Goal: Task Accomplishment & Management: Manage account settings

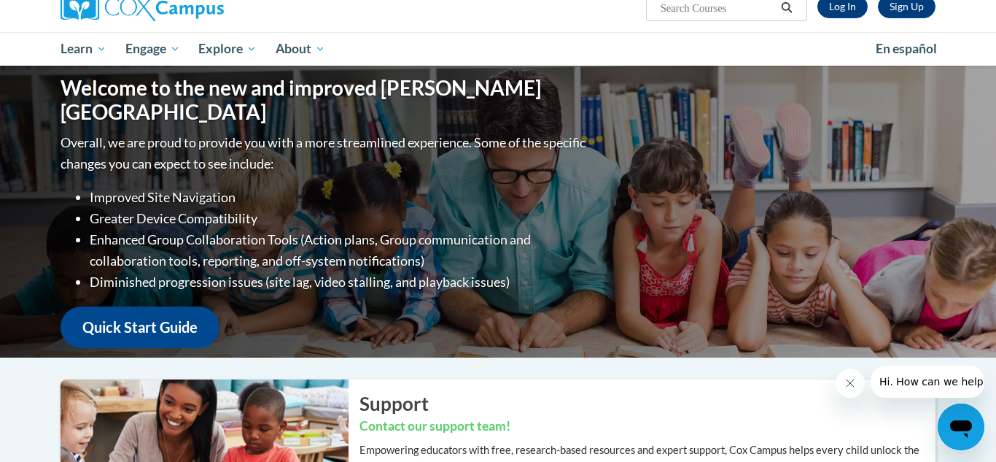
scroll to position [53, 0]
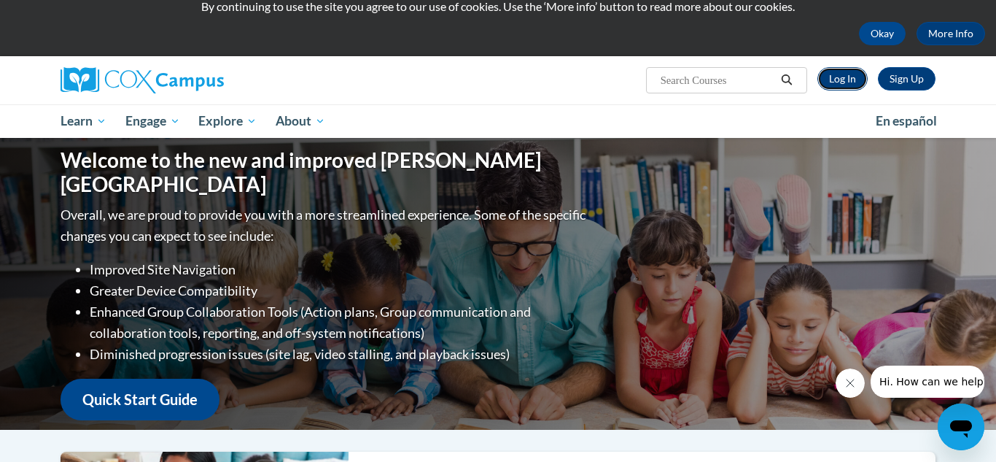
click at [852, 80] on link "Log In" at bounding box center [843, 78] width 50 height 23
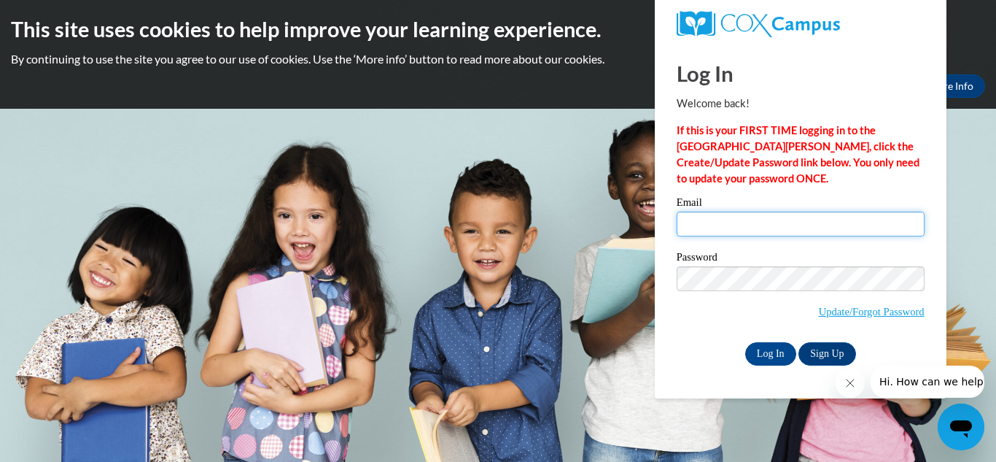
click at [700, 227] on input "Email" at bounding box center [801, 224] width 248 height 25
type input "[EMAIL_ADDRESS][DOMAIN_NAME]"
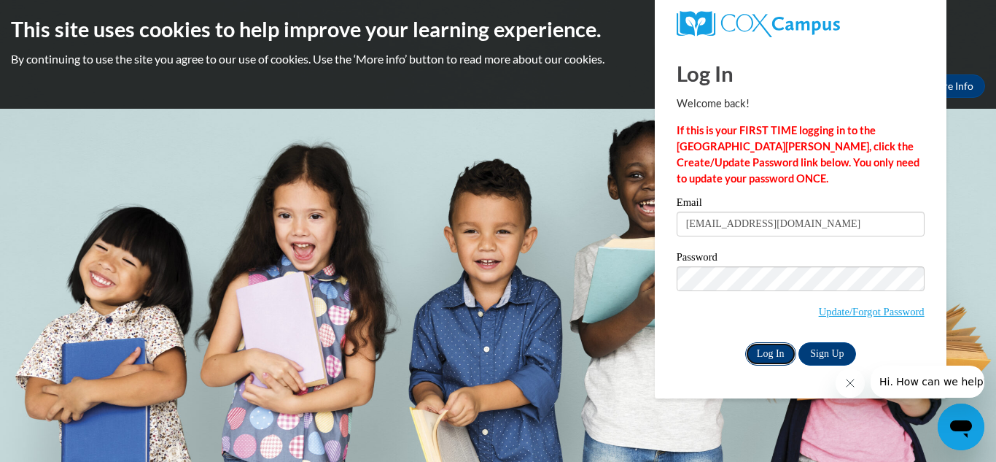
click at [768, 354] on input "Log In" at bounding box center [770, 353] width 51 height 23
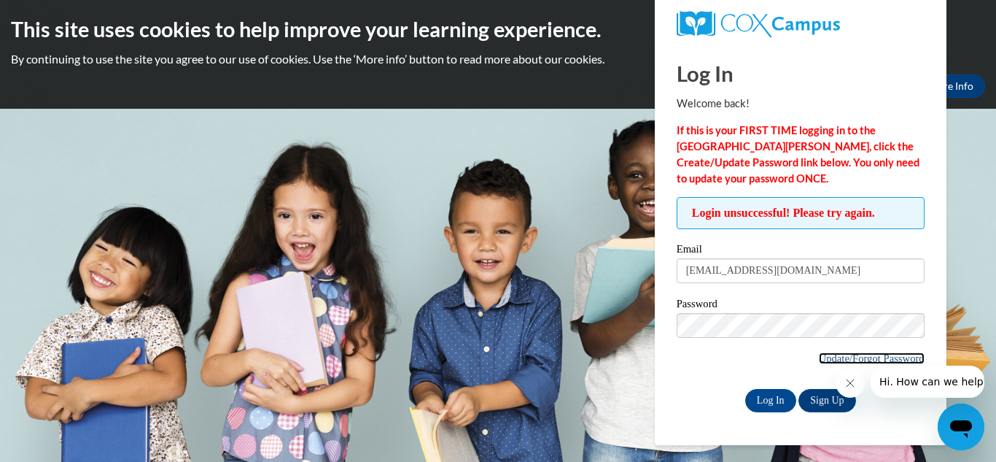
click at [829, 360] on link "Update/Forgot Password" at bounding box center [872, 358] width 106 height 12
click at [824, 360] on link "Update/Forgot Password" at bounding box center [872, 358] width 106 height 12
click at [823, 400] on link "Sign Up" at bounding box center [827, 400] width 57 height 23
click at [848, 387] on icon "Close message from company" at bounding box center [851, 383] width 12 height 12
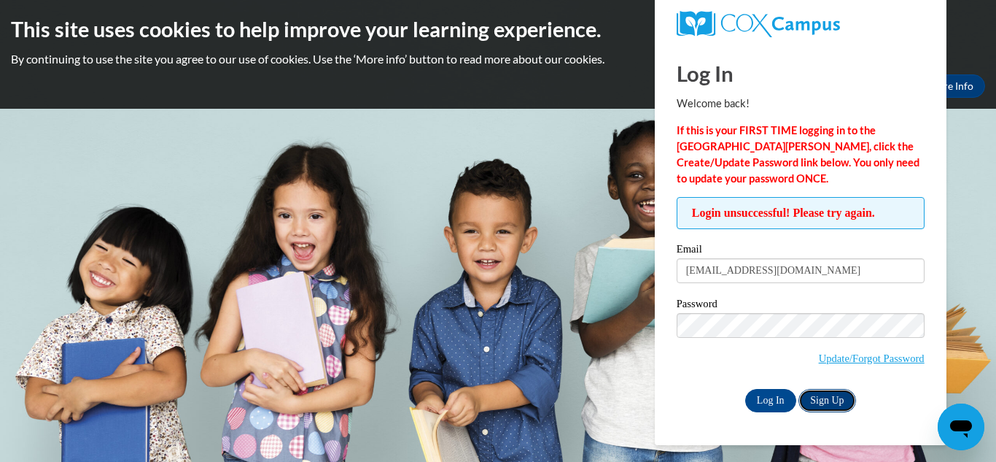
click at [824, 399] on link "Sign Up" at bounding box center [827, 400] width 57 height 23
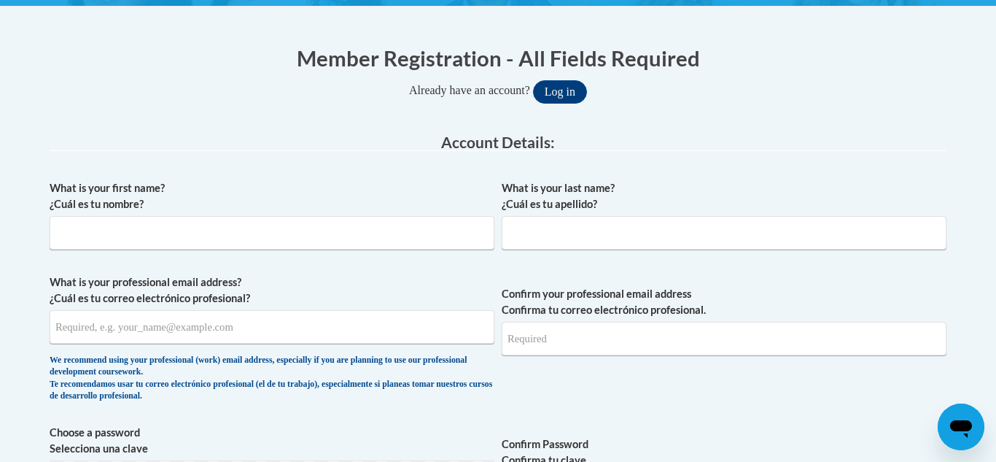
scroll to position [301, 0]
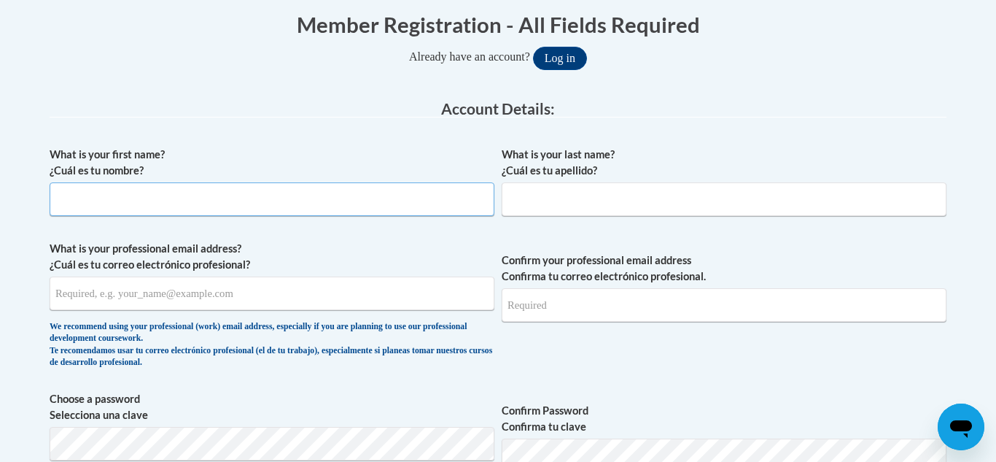
click at [227, 194] on input "What is your first name? ¿Cuál es tu nombre?" at bounding box center [272, 199] width 445 height 34
type input "Renee"
type input "Postotnik"
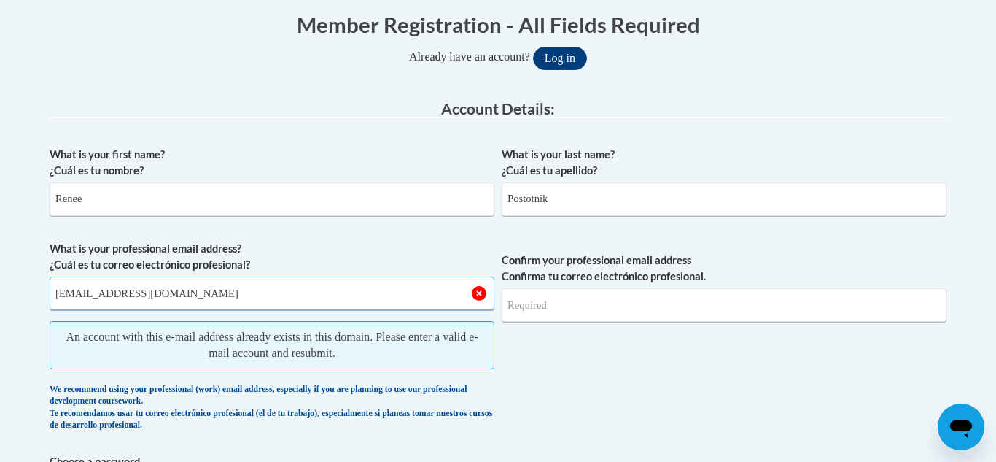
type input "[EMAIL_ADDRESS][DOMAIN_NAME]"
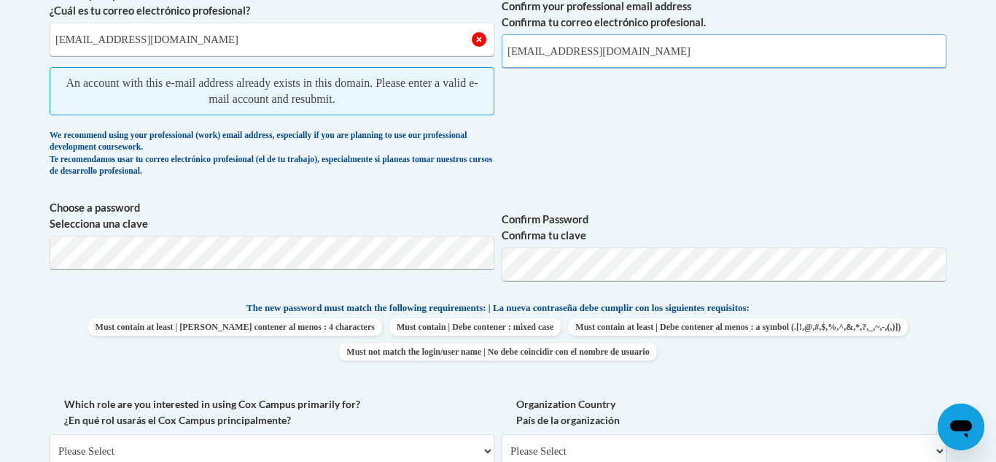
scroll to position [557, 0]
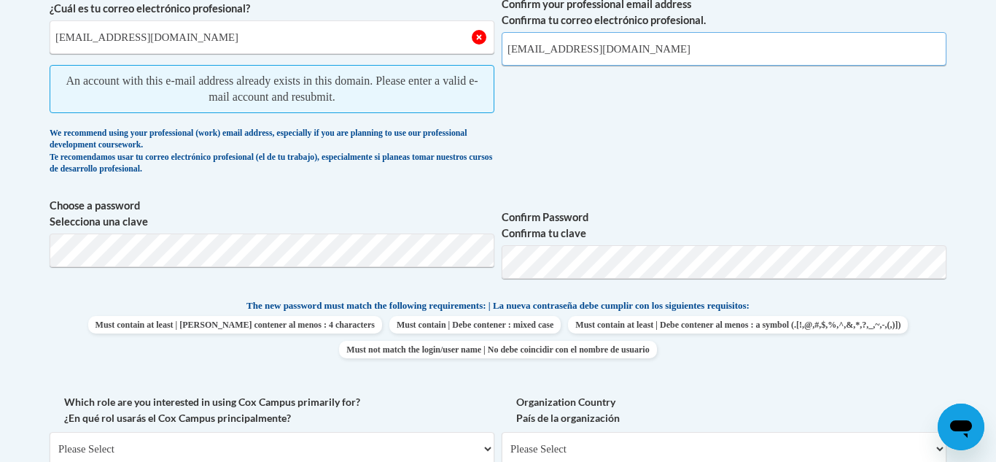
type input "[EMAIL_ADDRESS][DOMAIN_NAME]"
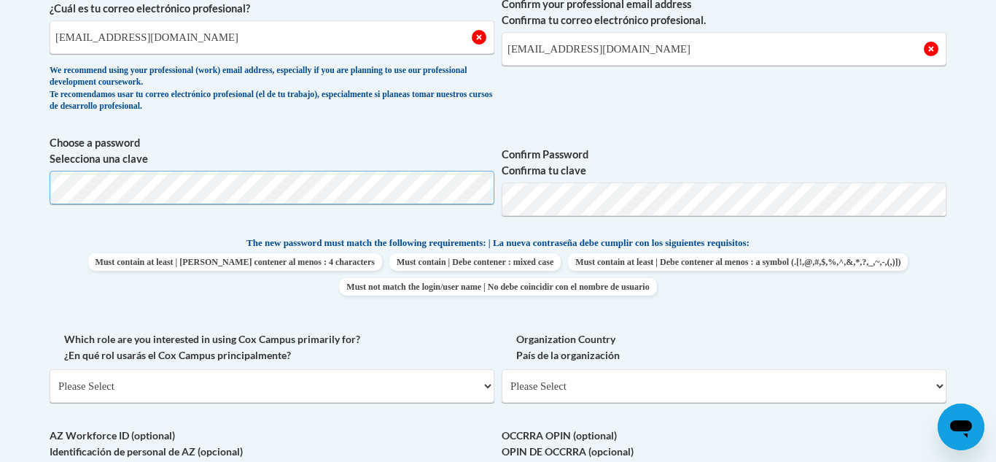
click at [0, 193] on body "This site uses cookies to help improve your learning experience. By continuing …" at bounding box center [498, 317] width 996 height 1748
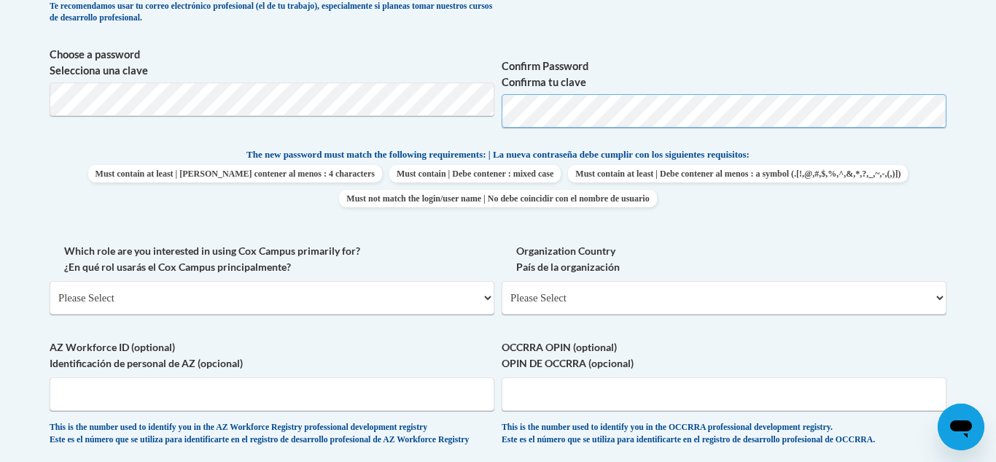
scroll to position [656, 0]
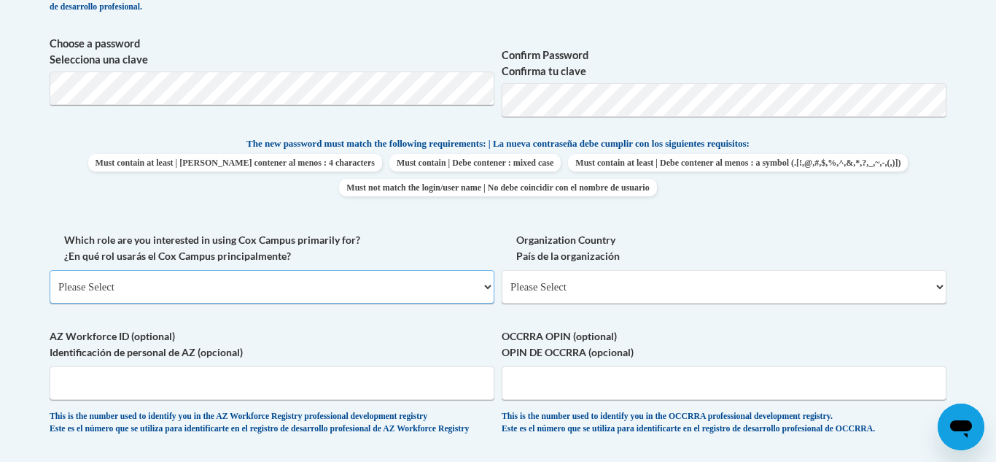
click at [324, 291] on select "Please Select College/University | Colegio/Universidad Community/Nonprofit Part…" at bounding box center [272, 287] width 445 height 34
select select "fbf2d438-af2f-41f8-98f1-81c410e29de3"
click at [50, 270] on select "Please Select College/University | Colegio/Universidad Community/Nonprofit Part…" at bounding box center [272, 287] width 445 height 34
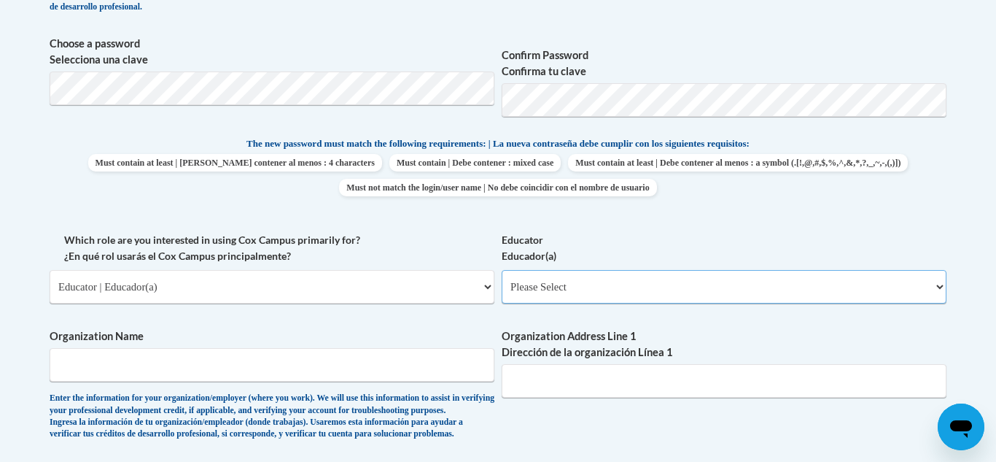
click at [597, 295] on select "Please Select Early Learning/Daycare Teacher/Family Home Care Provider | Maestr…" at bounding box center [724, 287] width 445 height 34
select select "8e40623d-54d0-45cd-9f92-5df65cd3f8cf"
click at [502, 270] on select "Please Select Early Learning/Daycare Teacher/Family Home Care Provider | Maestr…" at bounding box center [724, 287] width 445 height 34
click at [359, 364] on input "Organization Name" at bounding box center [272, 365] width 445 height 34
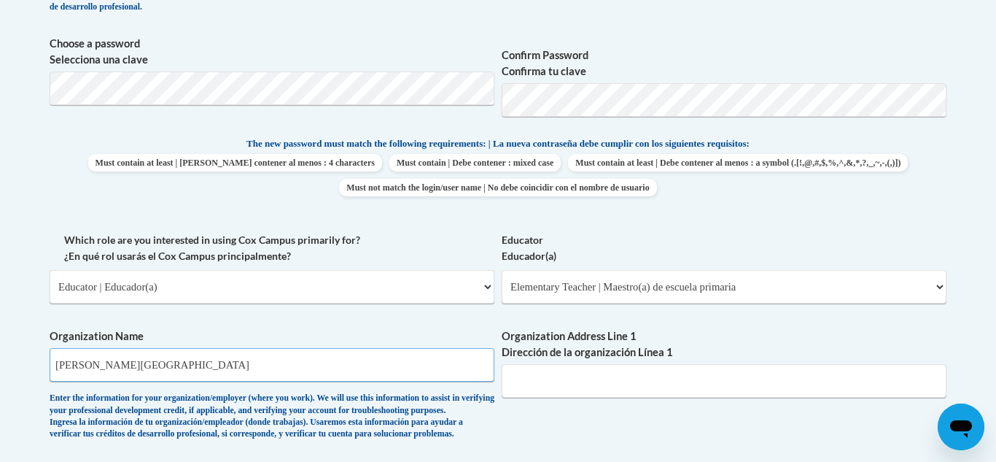
type input "Rosendale-Brandon School District"
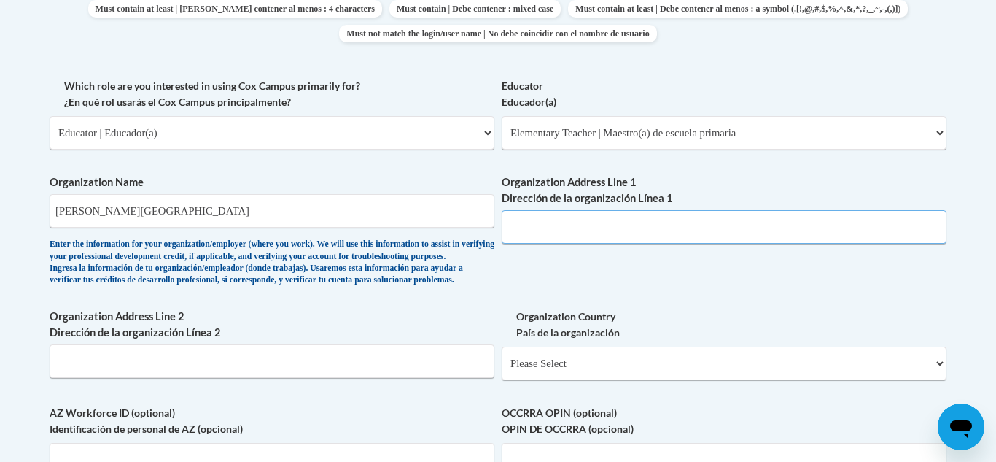
scroll to position [808, 0]
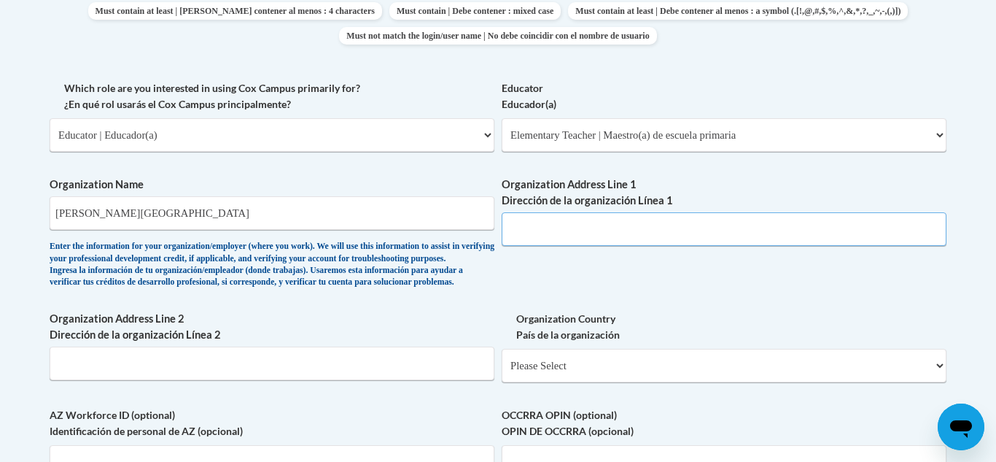
paste input "200 S Main St Rosendale, WI 54974"
type input "200 S Main St Rosendale, WI 54974"
click at [202, 380] on input "Organization Address Line 2 Dirección de la organización Línea 2" at bounding box center [272, 363] width 445 height 34
type input "Rosendale, WI 54974"
drag, startPoint x: 688, startPoint y: 229, endPoint x: 578, endPoint y: 231, distance: 109.4
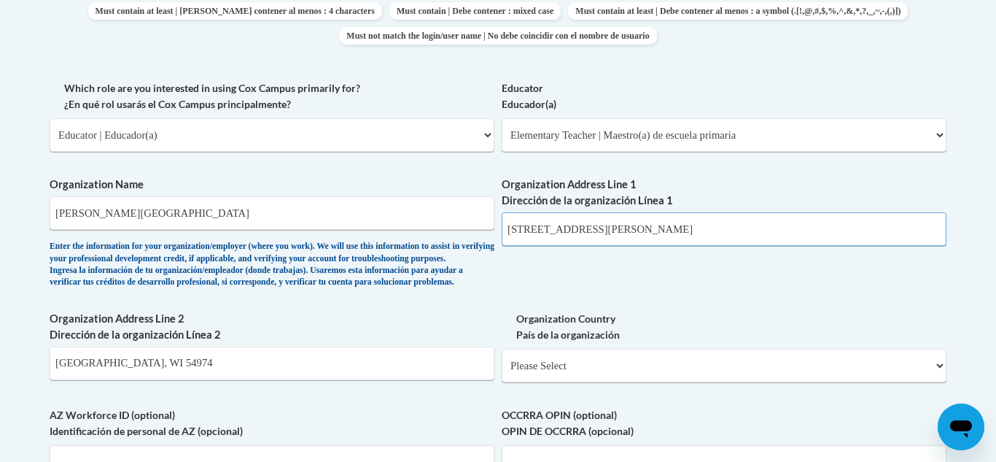
click at [578, 231] on input "200 S Main St Rosendale, WI 54974" at bounding box center [724, 229] width 445 height 34
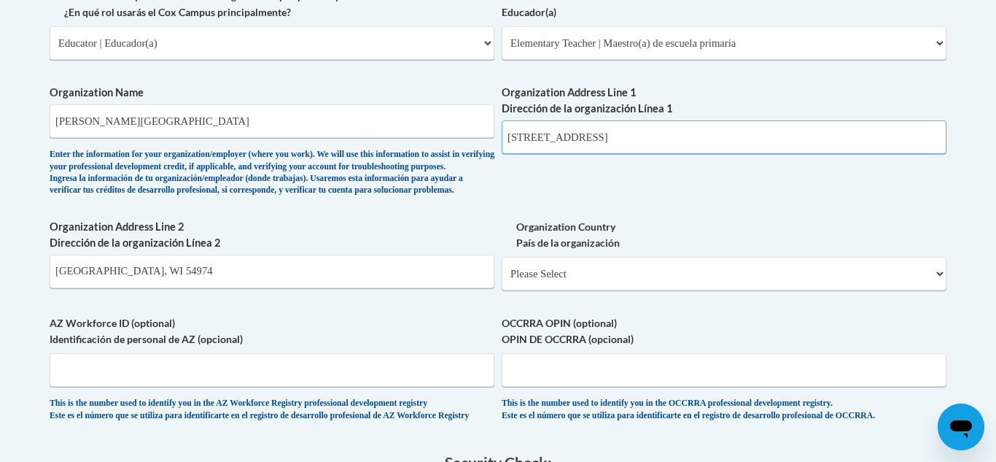
scroll to position [926, 0]
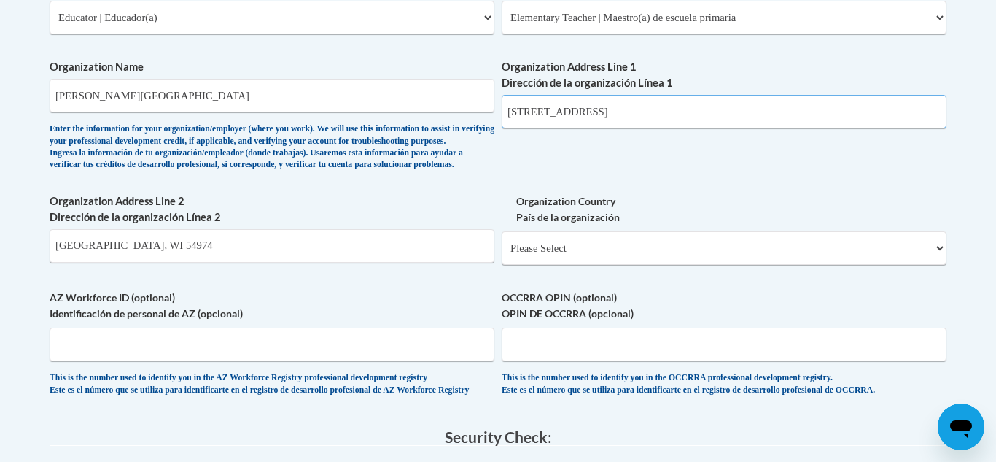
type input "200 S Main St"
click at [556, 265] on select "Please Select United States | Estados Unidos Outside of the United States | Fue…" at bounding box center [724, 248] width 445 height 34
select select "ad49bcad-a171-4b2e-b99c-48b446064914"
click at [502, 255] on select "Please Select United States | Estados Unidos Outside of the United States | Fue…" at bounding box center [724, 248] width 445 height 34
select select
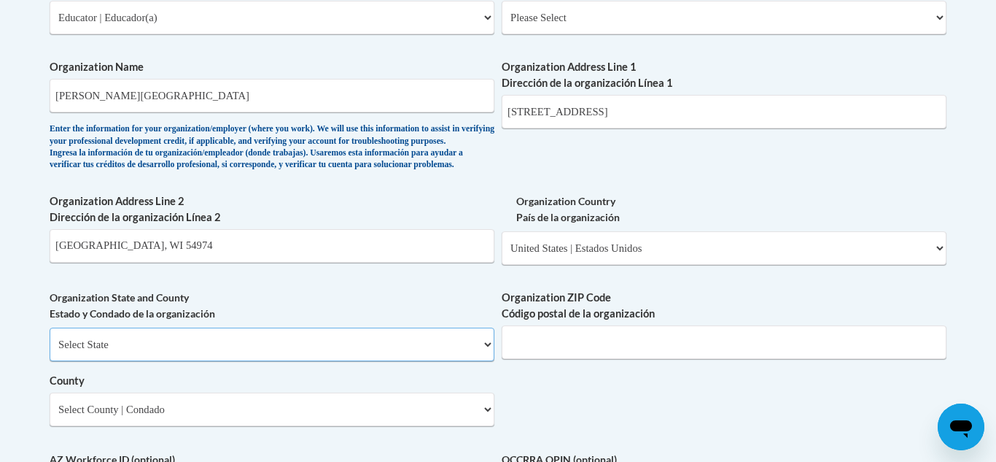
click at [297, 361] on select "Select State Alabama Alaska Arizona Arkansas California Colorado Connecticut De…" at bounding box center [272, 345] width 445 height 34
select select "Wisconsin"
click at [50, 352] on select "Select State Alabama Alaska Arizona Arkansas California Colorado Connecticut De…" at bounding box center [272, 345] width 445 height 34
click at [550, 359] on input "Organization ZIP Code Código postal de la organización" at bounding box center [724, 342] width 445 height 34
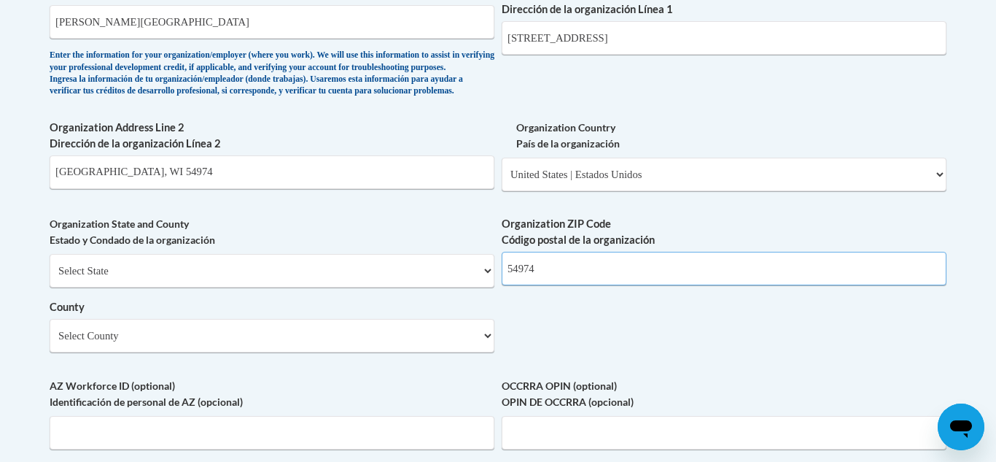
scroll to position [1021, 0]
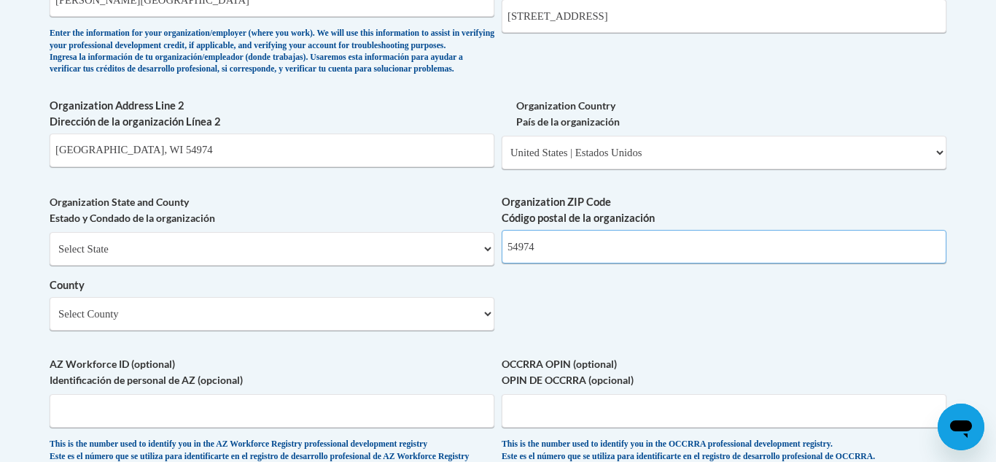
type input "54974"
click at [474, 330] on select "Select County Adams Ashland Barron Bayfield Brown Buffalo Burnett Calumet Chipp…" at bounding box center [272, 314] width 445 height 34
select select "Fond du Lac"
click at [50, 321] on select "Select County Adams Ashland Barron Bayfield Brown Buffalo Burnett Calumet Chipp…" at bounding box center [272, 314] width 445 height 34
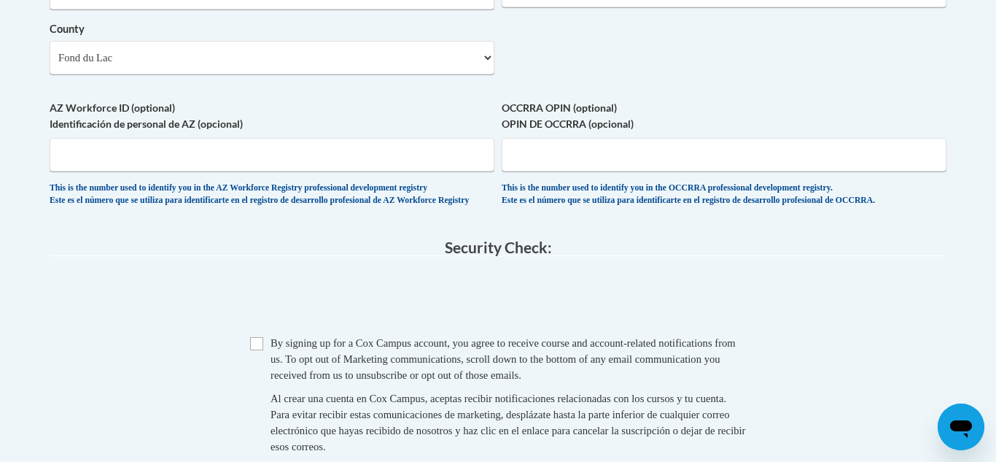
scroll to position [1298, 0]
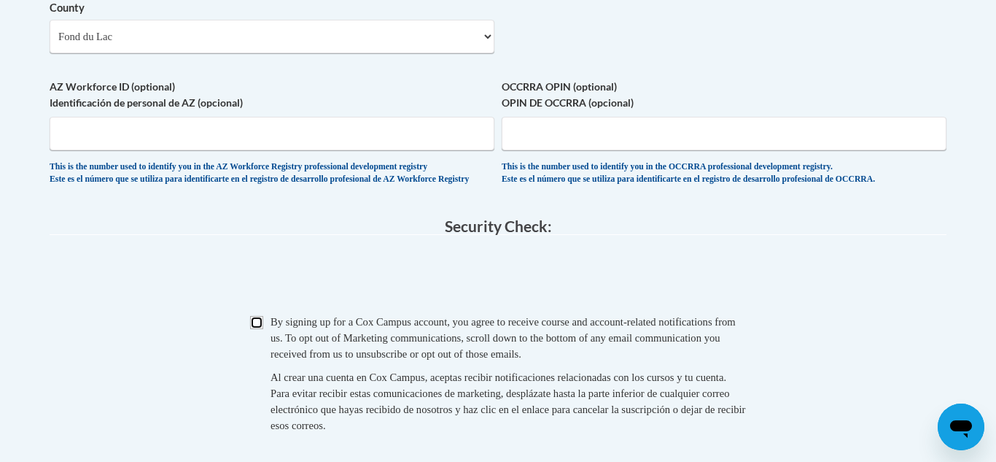
click at [257, 329] on input "Checkbox" at bounding box center [256, 322] width 13 height 13
checkbox input "true"
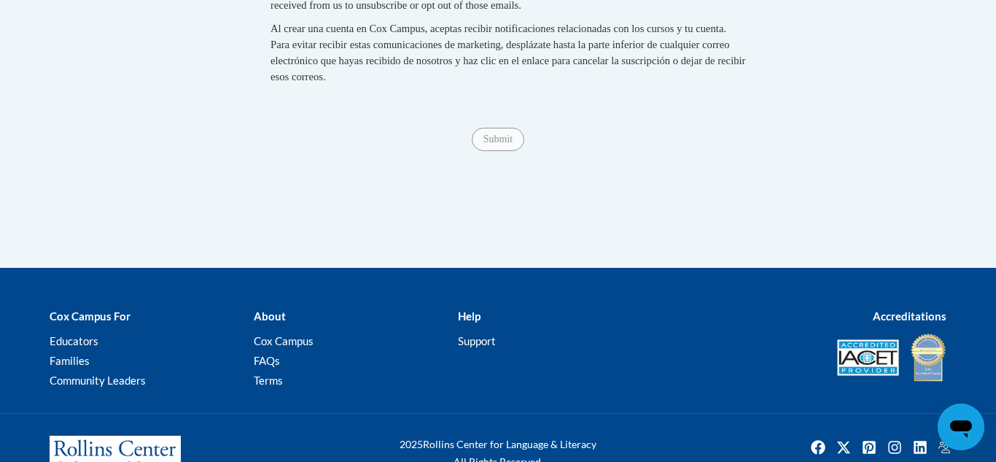
scroll to position [1651, 0]
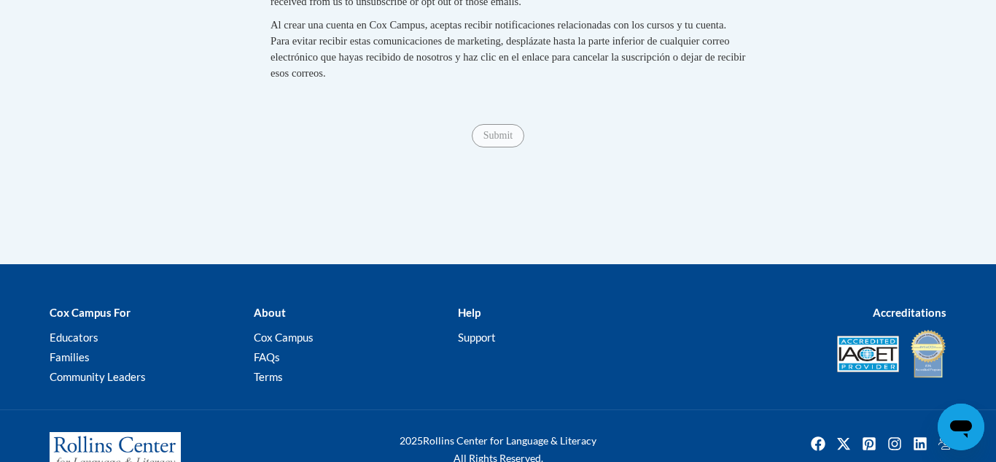
click at [500, 140] on span "Submit" at bounding box center [498, 134] width 53 height 12
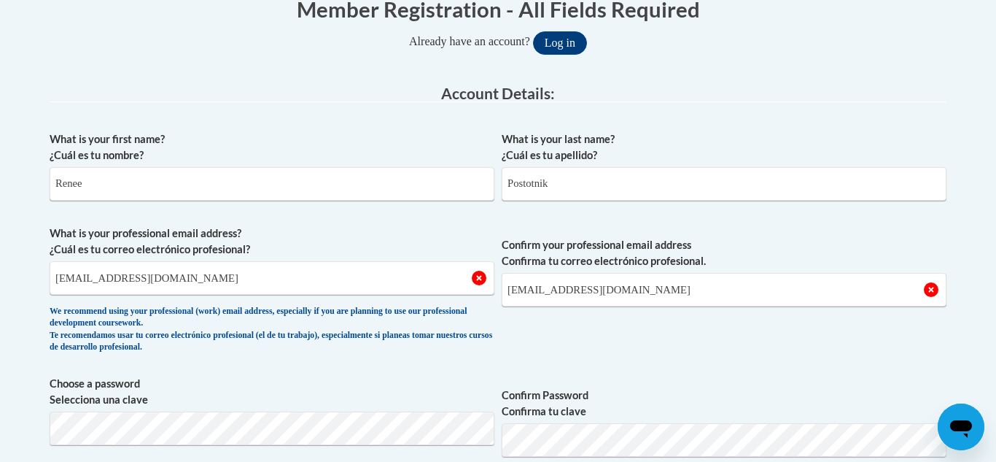
scroll to position [319, 0]
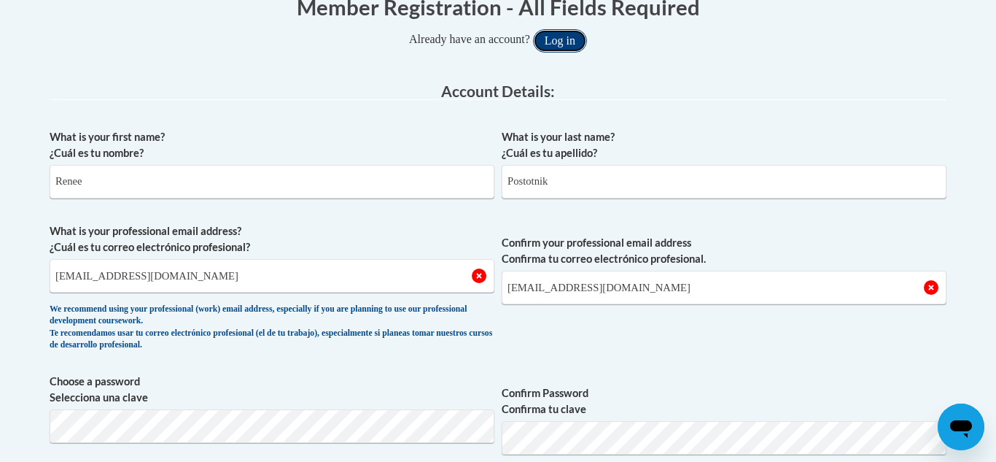
click at [567, 39] on button "Log in" at bounding box center [560, 40] width 54 height 23
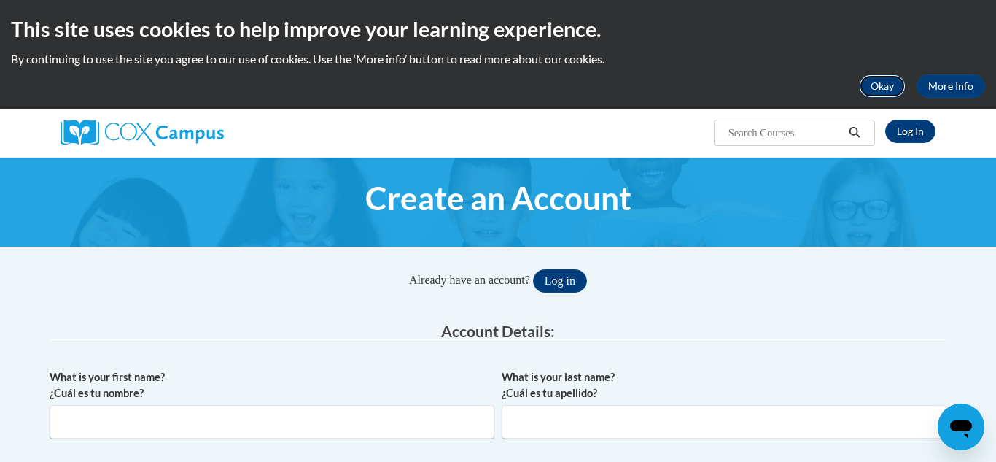
click at [888, 85] on button "Okay" at bounding box center [882, 85] width 47 height 23
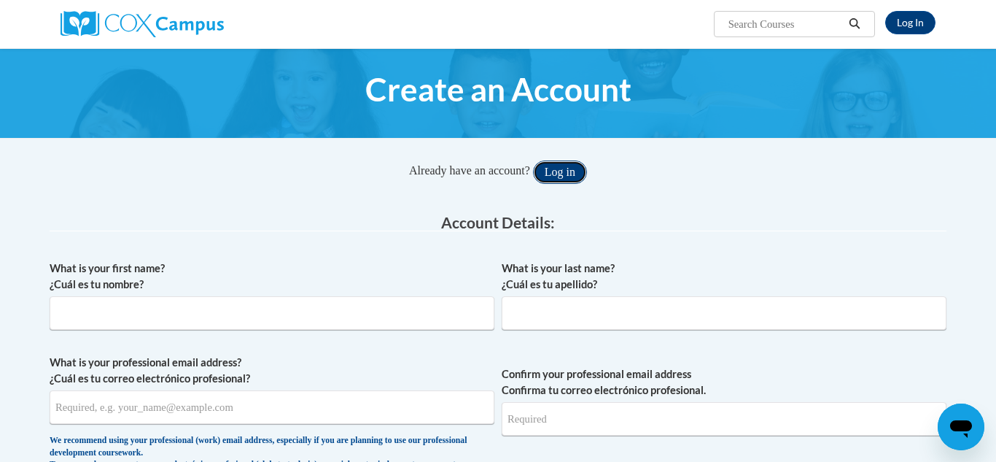
click at [567, 179] on button "Log in" at bounding box center [560, 171] width 54 height 23
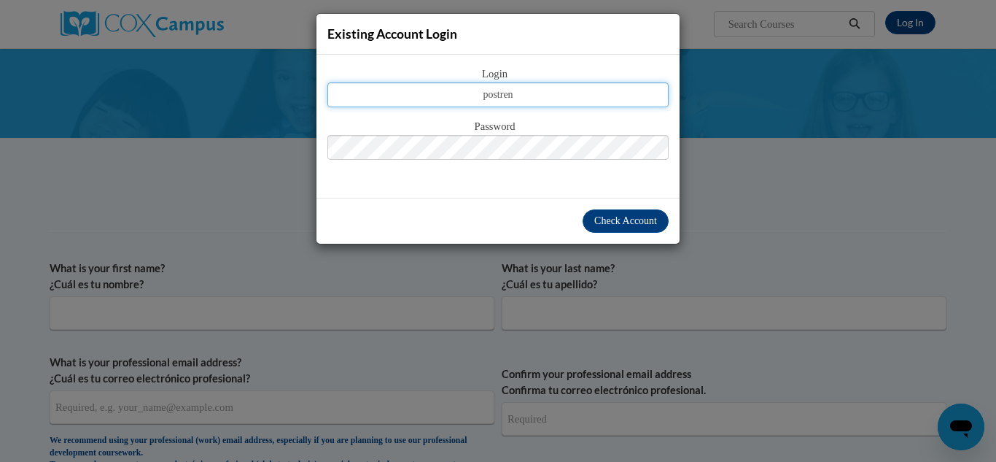
type input "[EMAIL_ADDRESS][DOMAIN_NAME]"
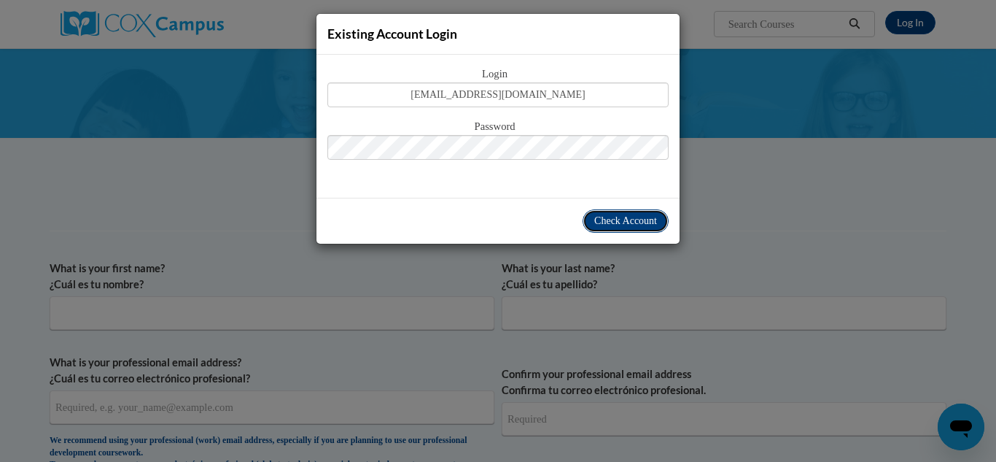
click at [605, 221] on span "Check Account" at bounding box center [625, 220] width 63 height 11
click at [605, 220] on span "Check Account" at bounding box center [625, 220] width 63 height 11
click at [621, 220] on span "Check Account" at bounding box center [625, 220] width 63 height 11
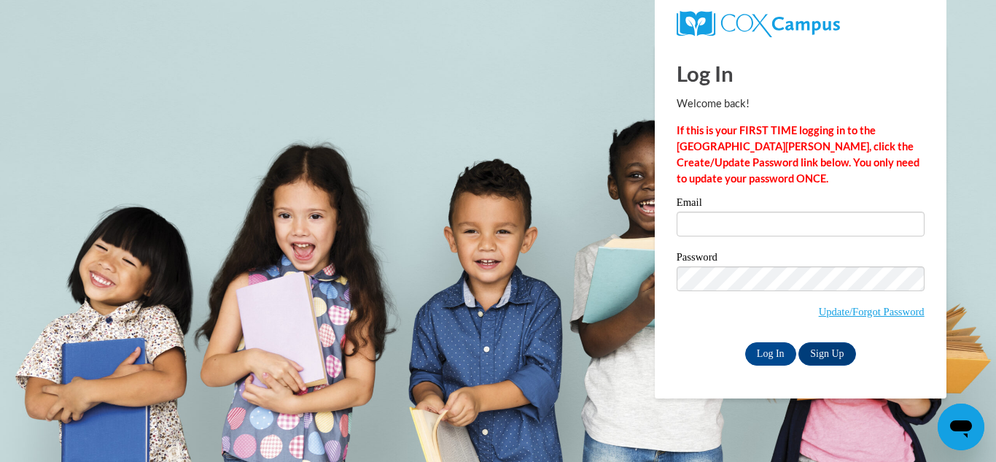
type input "[EMAIL_ADDRESS][DOMAIN_NAME]"
click at [772, 347] on input "Log In" at bounding box center [770, 353] width 51 height 23
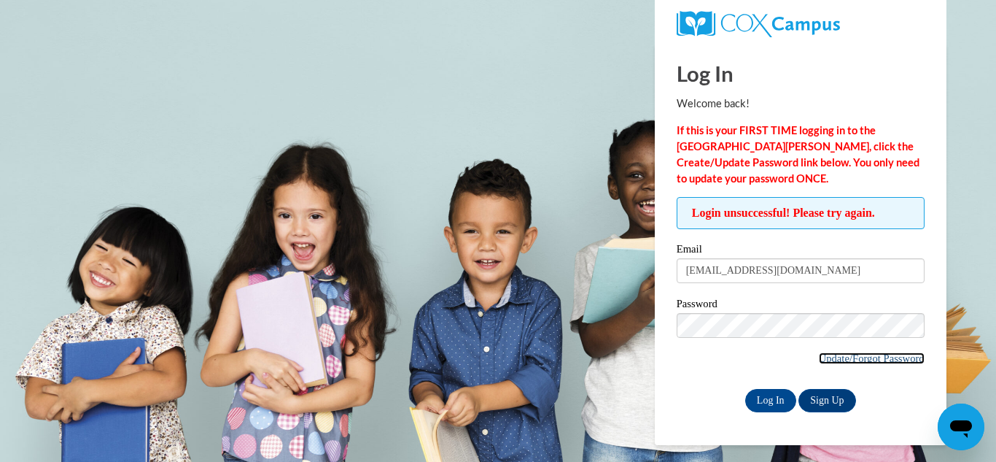
click at [842, 358] on link "Update/Forgot Password" at bounding box center [872, 358] width 106 height 12
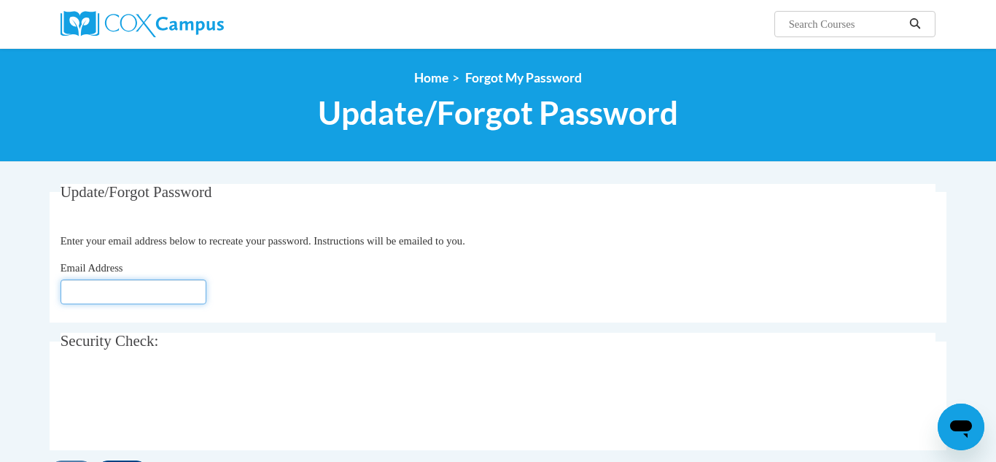
click at [123, 294] on input "Email Address" at bounding box center [134, 291] width 146 height 25
type input "[EMAIL_ADDRESS][DOMAIN_NAME]"
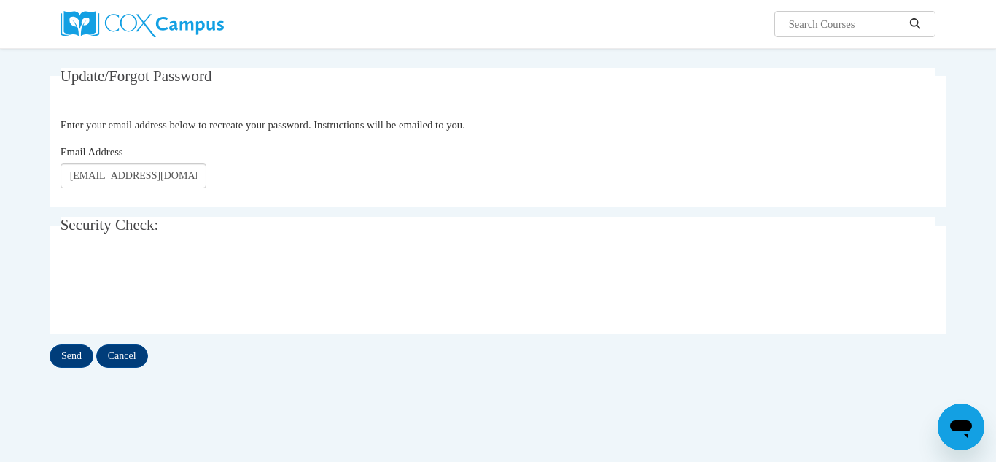
scroll to position [117, 0]
click at [74, 354] on input "Send" at bounding box center [72, 354] width 44 height 23
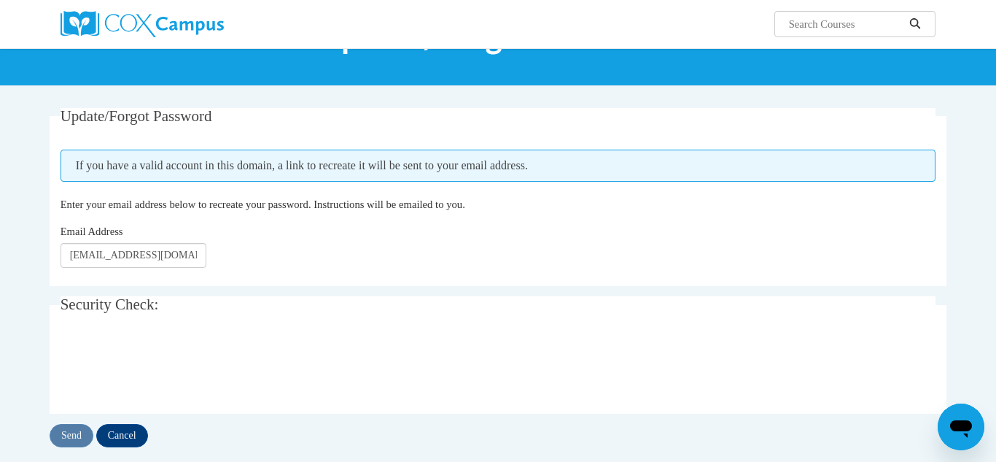
scroll to position [77, 0]
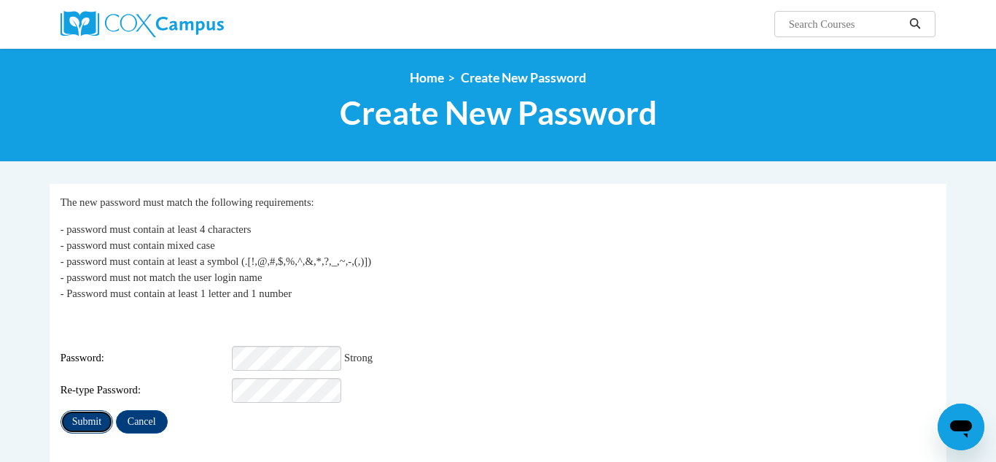
click at [88, 412] on input "Submit" at bounding box center [87, 421] width 53 height 23
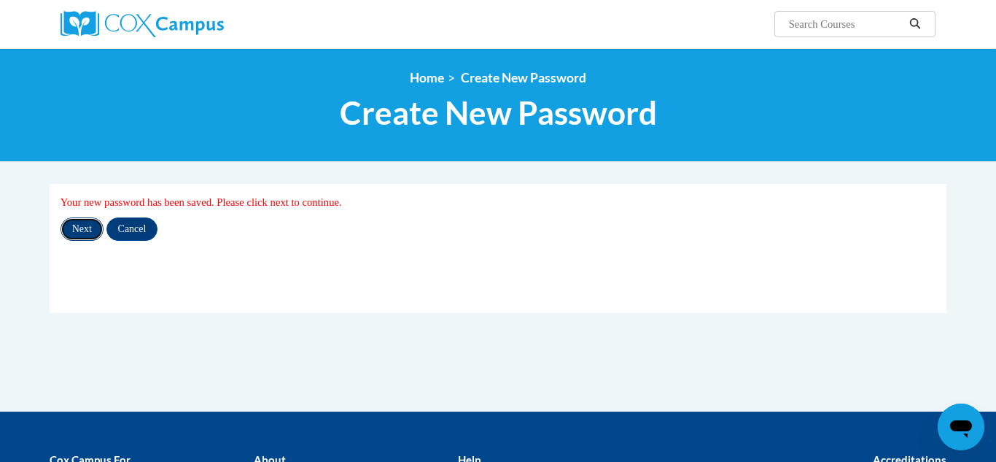
click at [82, 230] on input "Next" at bounding box center [82, 228] width 43 height 23
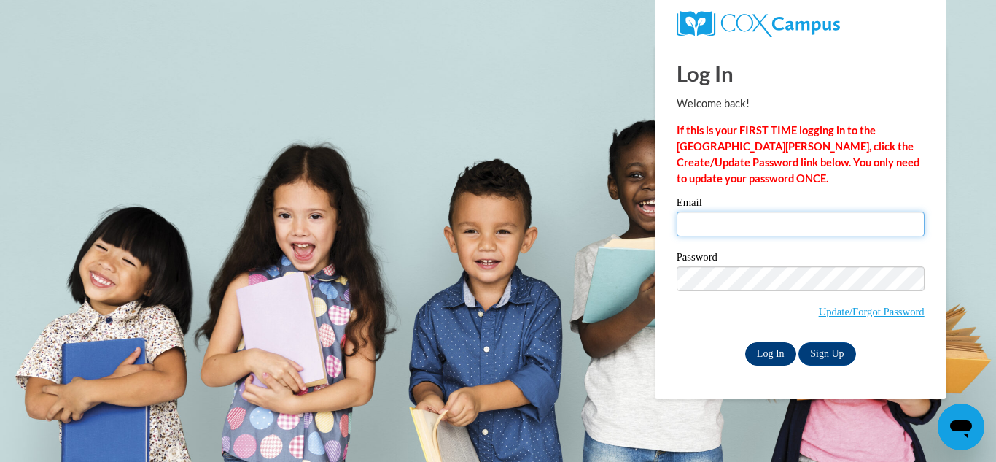
type input "[EMAIL_ADDRESS][DOMAIN_NAME]"
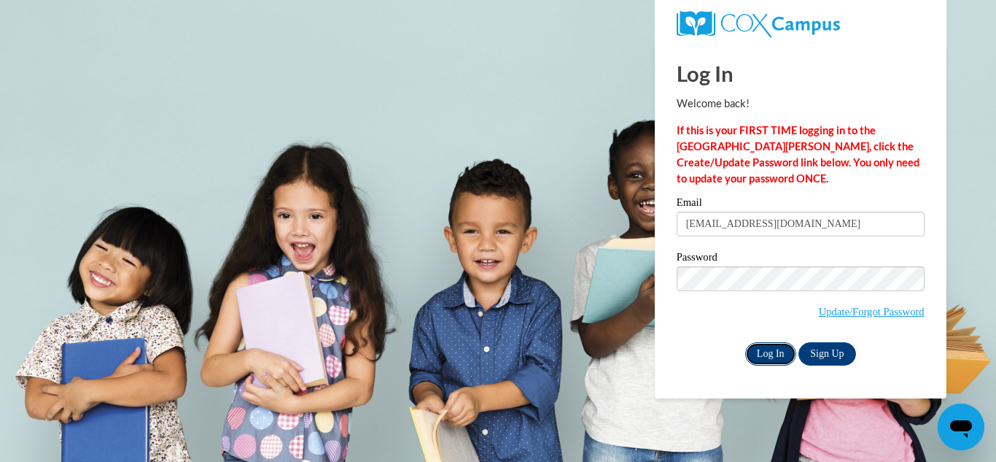
click at [771, 353] on input "Log In" at bounding box center [770, 353] width 51 height 23
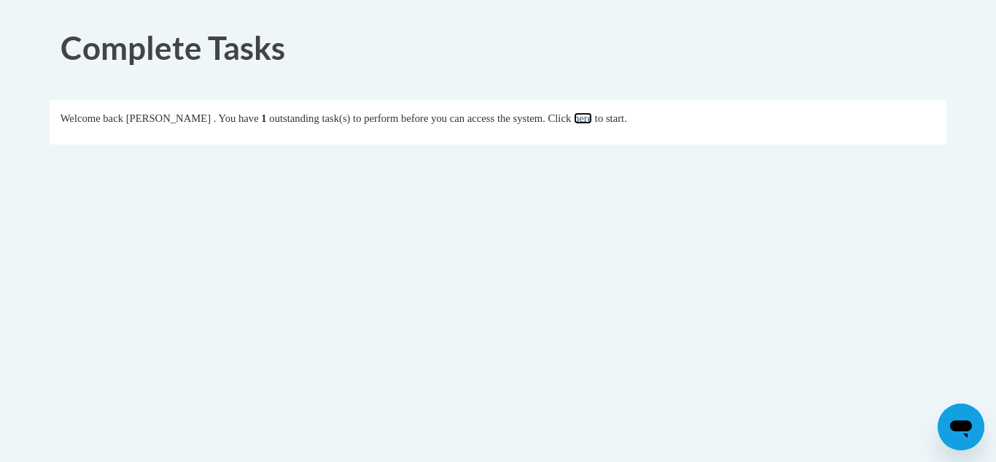
click at [592, 121] on link "here" at bounding box center [583, 118] width 18 height 12
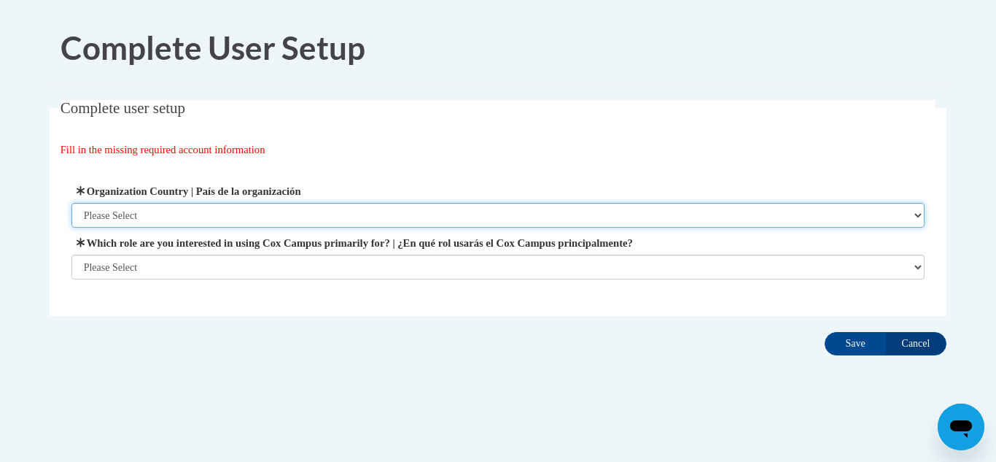
click at [163, 213] on select "Please Select United States | Estados Unidos Outside of the United States | Fue…" at bounding box center [498, 215] width 854 height 25
select select "ad49bcad-a171-4b2e-b99c-48b446064914"
click at [71, 203] on select "Please Select United States | Estados Unidos Outside of the United States | Fue…" at bounding box center [498, 215] width 854 height 25
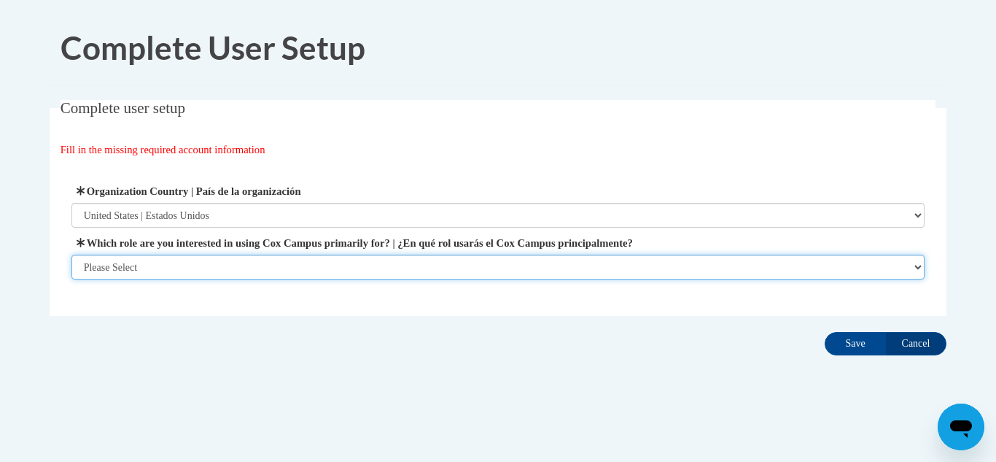
click at [166, 268] on select "Please Select College/University | Colegio/Universidad Community/Nonprofit Part…" at bounding box center [498, 267] width 854 height 25
select select "fbf2d438-af2f-41f8-98f1-81c410e29de3"
click at [71, 279] on select "Please Select College/University | Colegio/Universidad Community/Nonprofit Part…" at bounding box center [498, 267] width 854 height 25
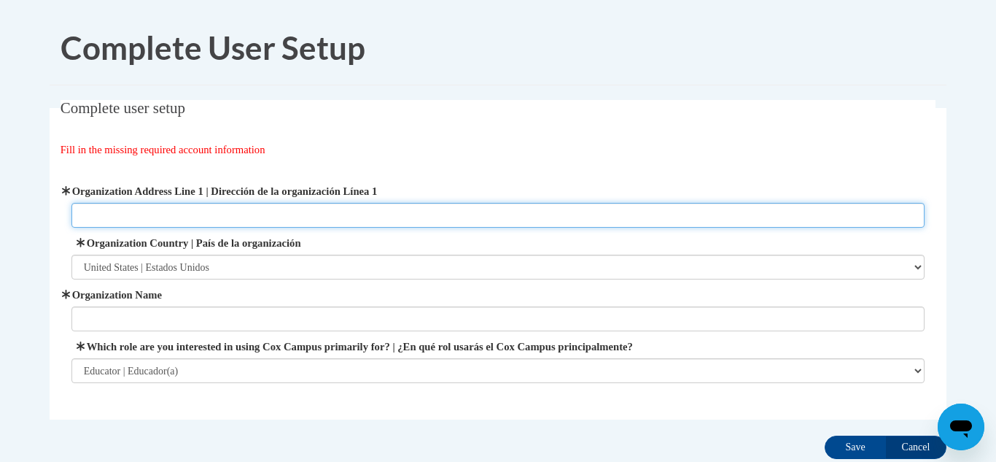
click at [113, 222] on input "Organization Address Line 1 | Dirección de la organización Línea 1" at bounding box center [498, 215] width 854 height 25
type input "200 S Main St"
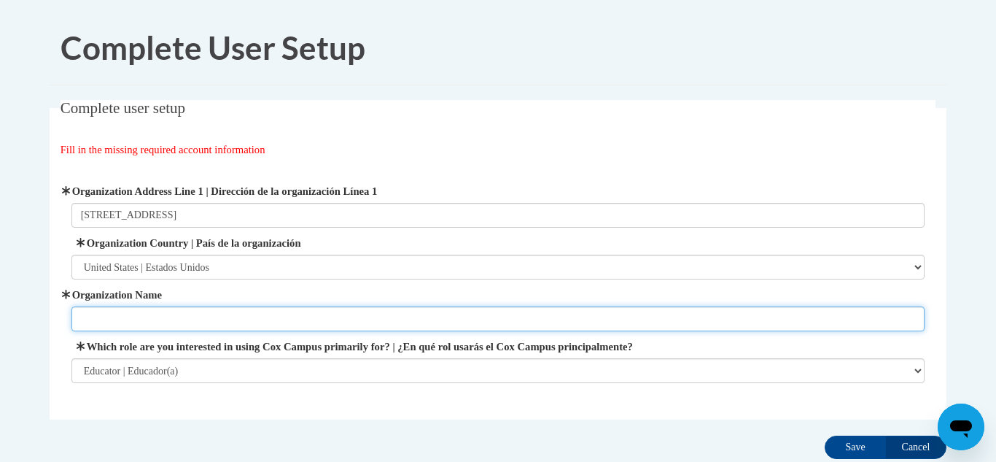
click at [155, 317] on input "Organization Name" at bounding box center [498, 318] width 854 height 25
type input "Rosendale-Brandon School District"
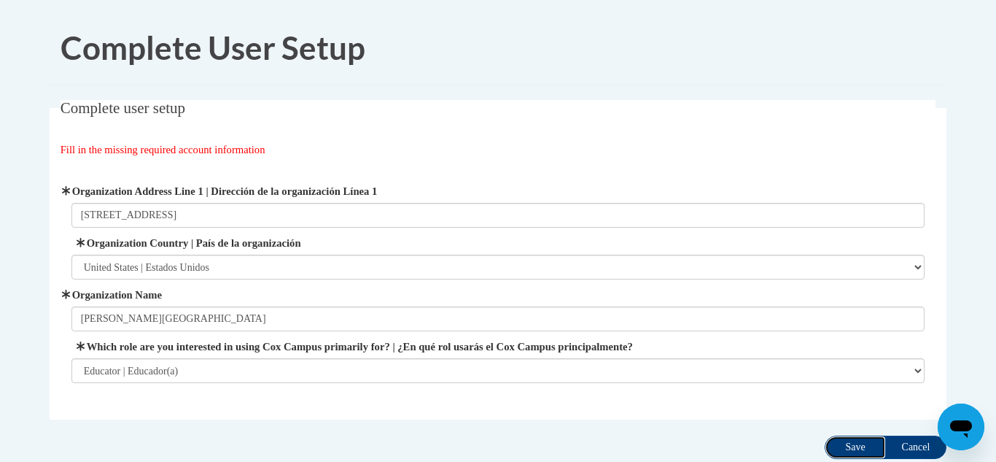
click at [860, 450] on input "Save" at bounding box center [855, 446] width 61 height 23
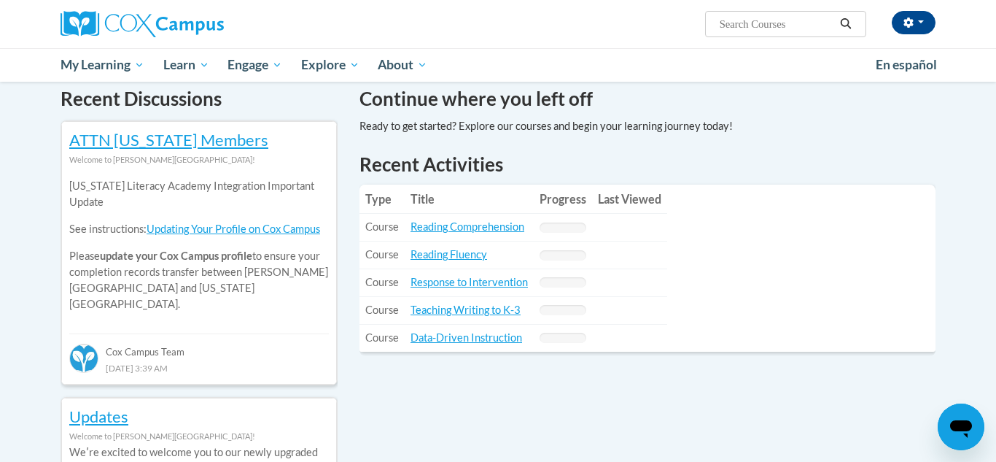
scroll to position [450, 0]
